Goal: Task Accomplishment & Management: Manage account settings

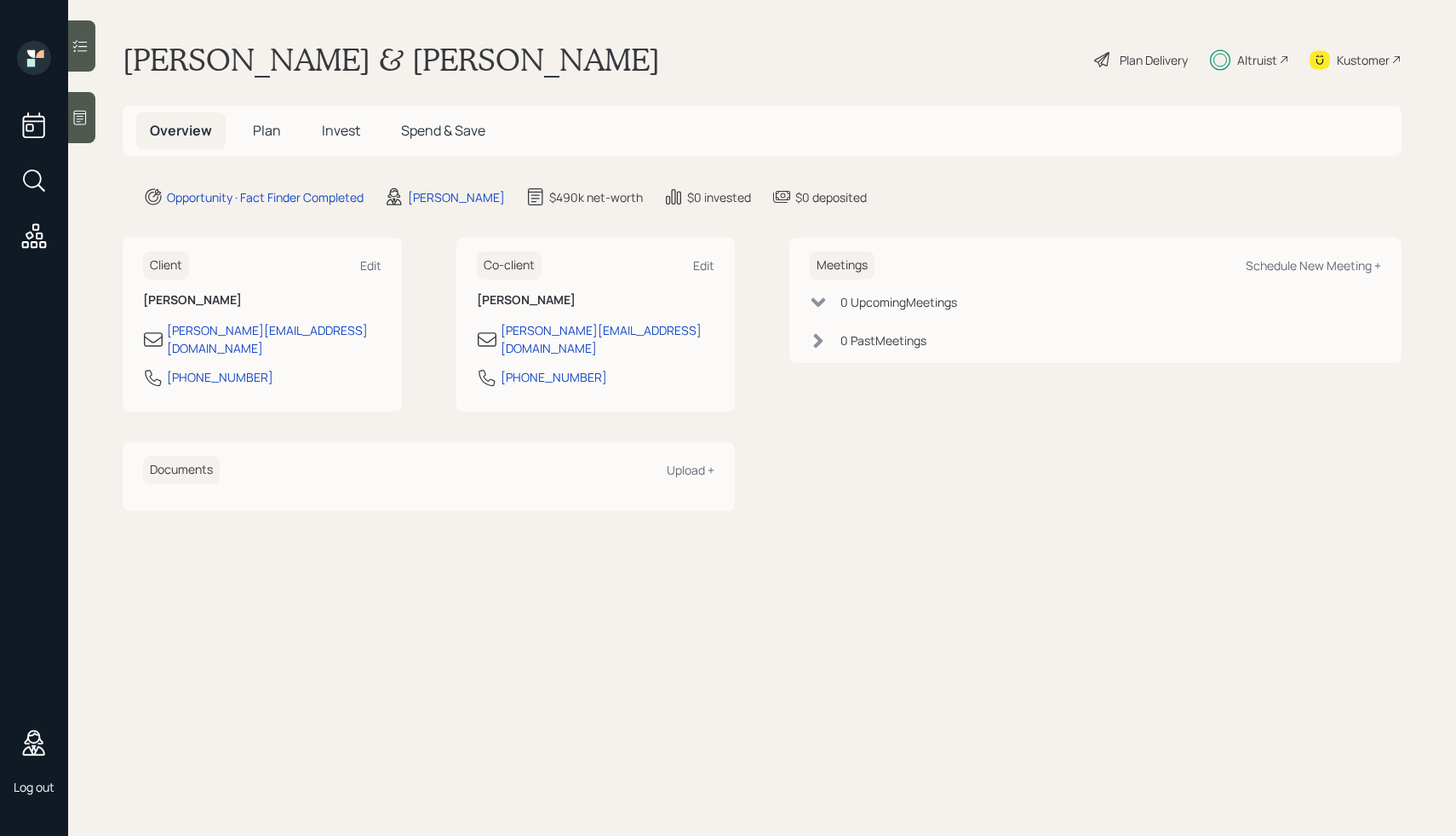
click at [349, 137] on span "Invest" at bounding box center [341, 130] width 39 height 18
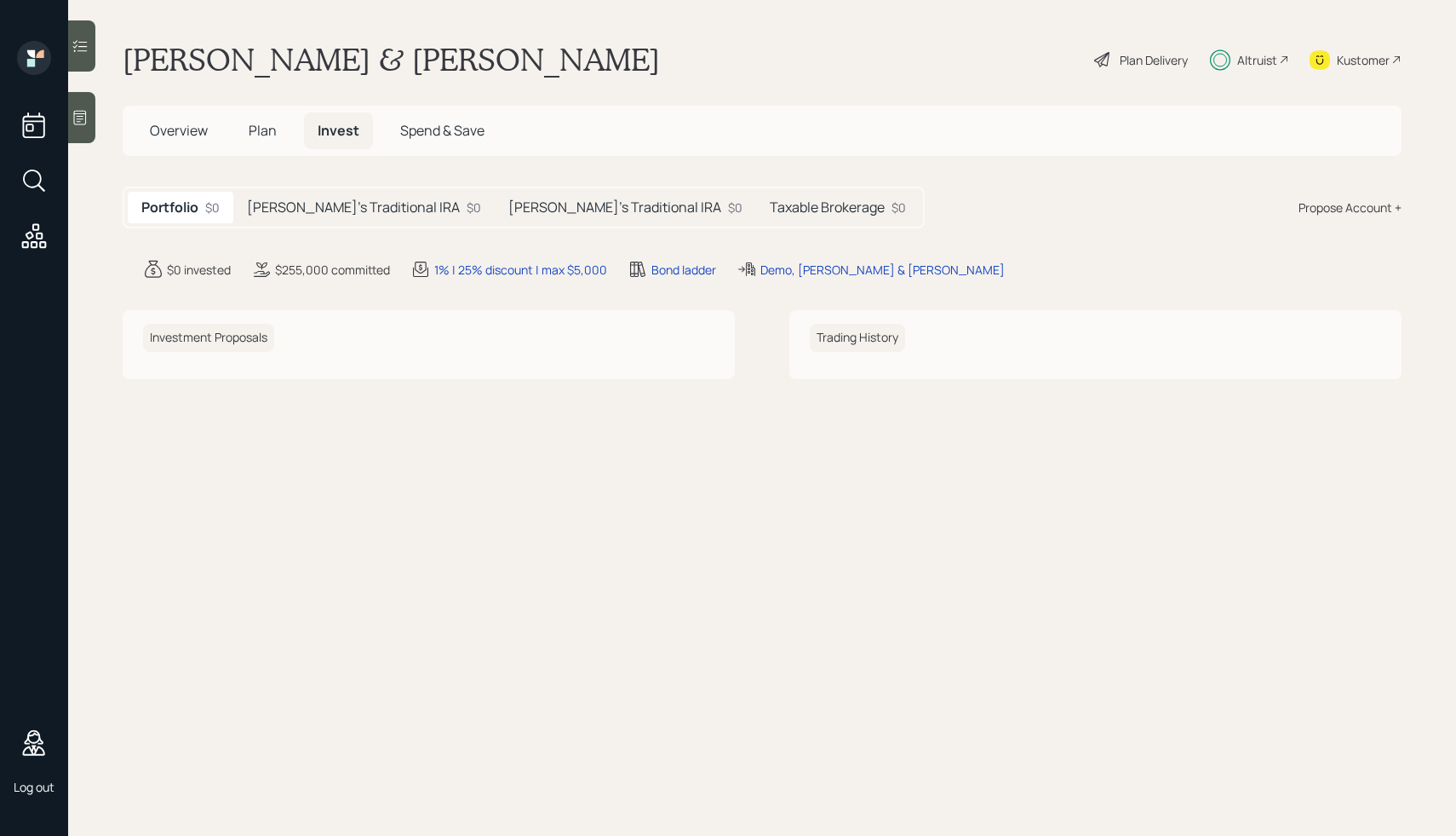
click at [523, 209] on h5 "[PERSON_NAME]'s Traditional IRA" at bounding box center [615, 207] width 213 height 17
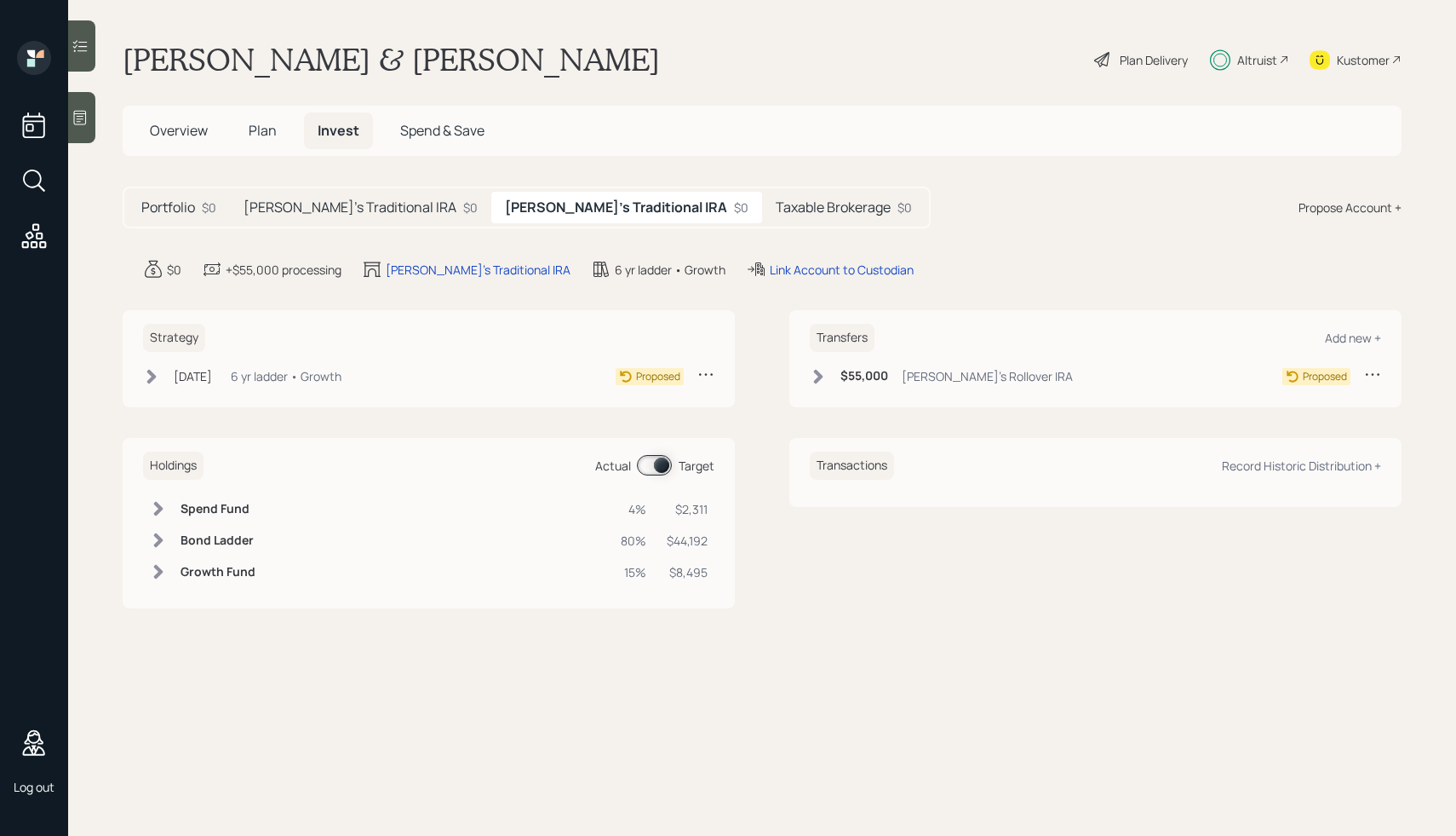
click at [1004, 537] on div "Transactions Record Historic Distribution +" at bounding box center [1095, 523] width 612 height 171
click at [1293, 461] on div "Record Historic Distribution +" at bounding box center [1302, 465] width 160 height 17
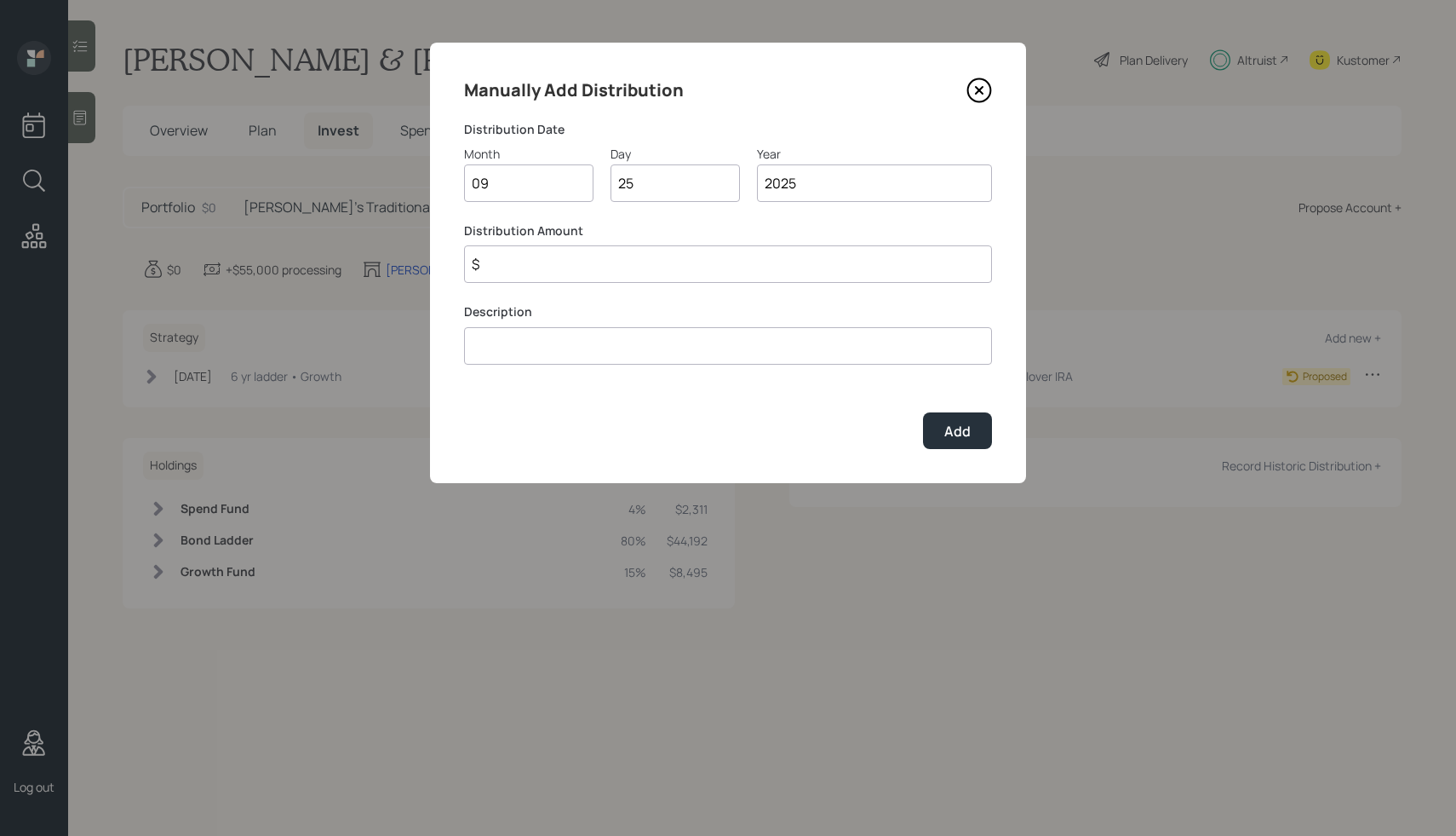
click at [979, 83] on icon at bounding box center [980, 90] width 26 height 26
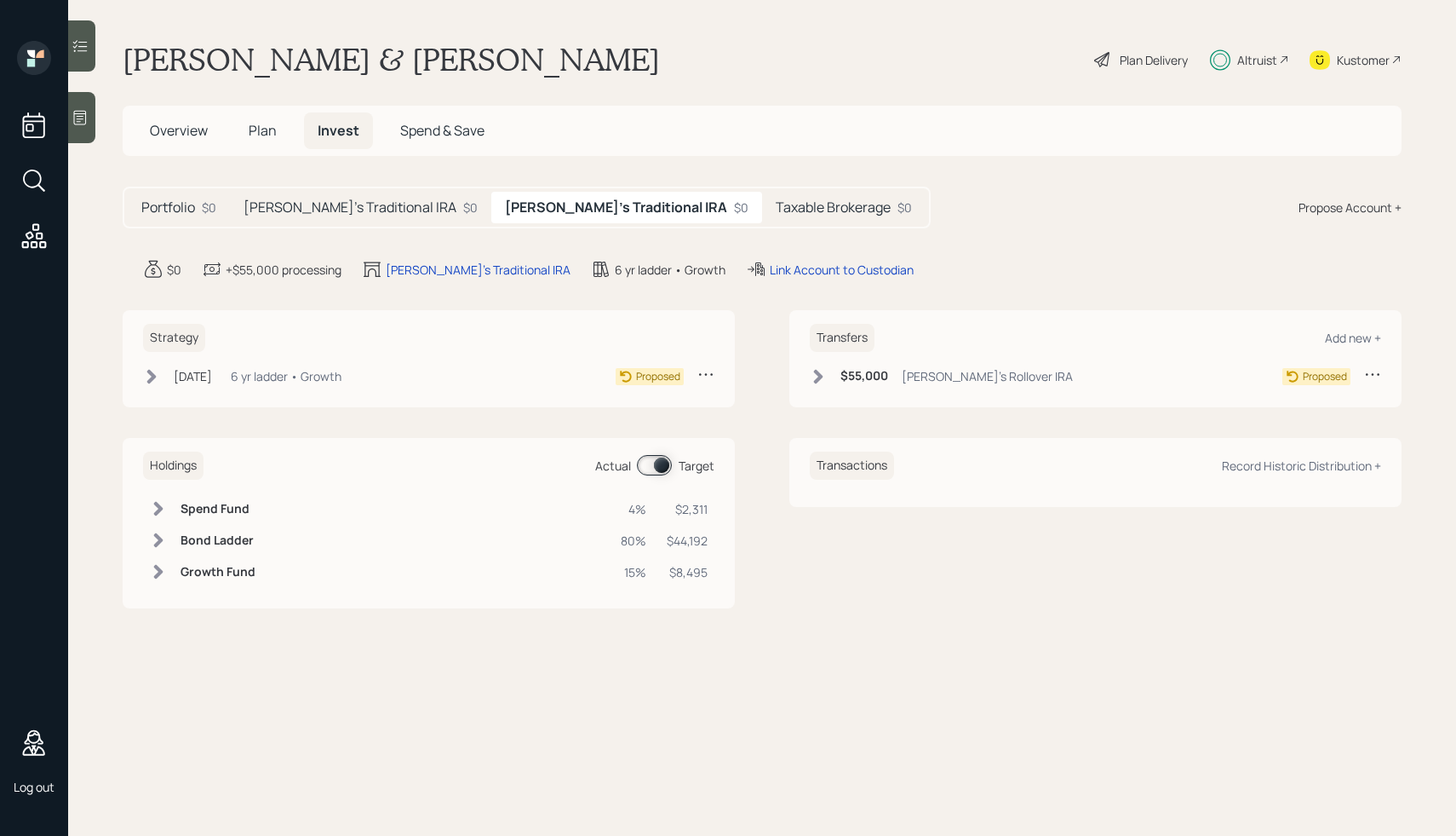
click at [939, 257] on main "[PERSON_NAME] & [PERSON_NAME] Demo Plan Delivery Altruist Kustomer Overview Pla…" at bounding box center [761, 418] width 1388 height 836
